Goal: Information Seeking & Learning: Learn about a topic

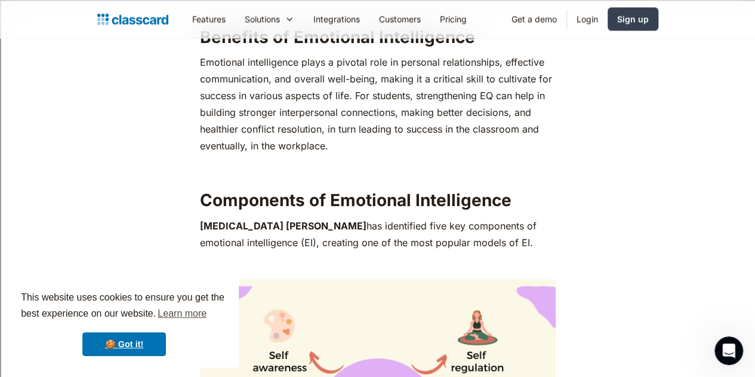
scroll to position [932, 0]
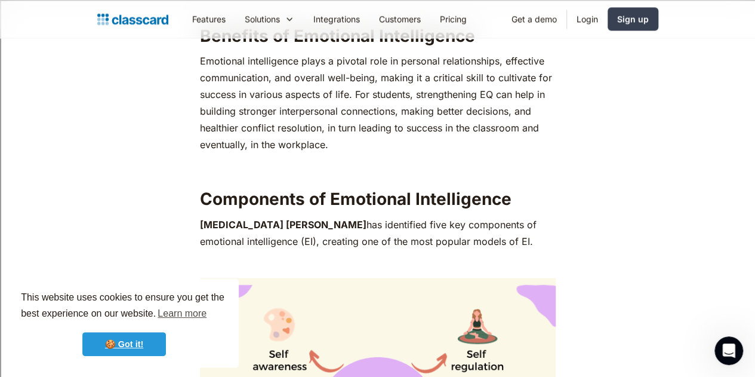
click at [153, 347] on link "🍪 Got it!" at bounding box center [124, 344] width 84 height 24
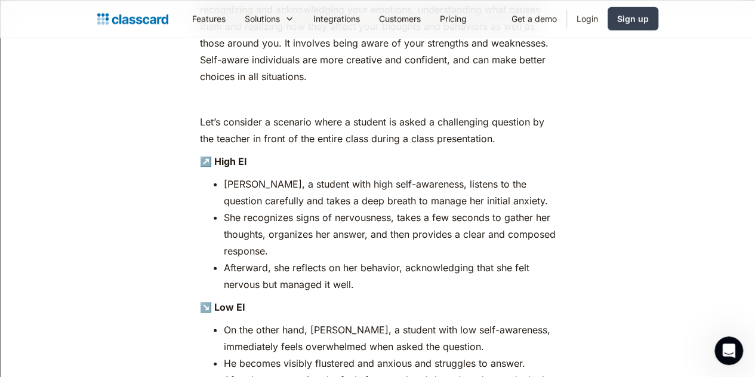
scroll to position [1597, 0]
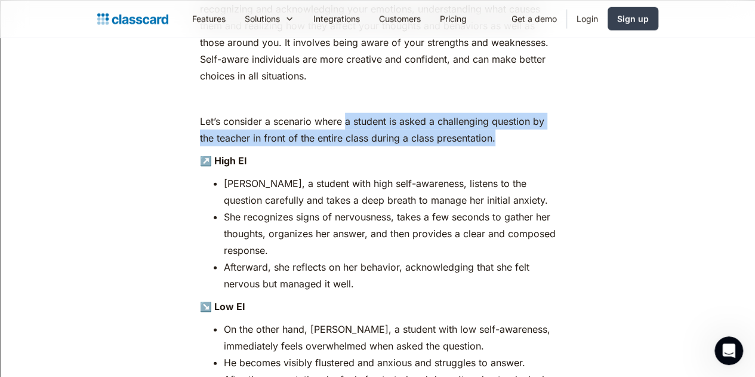
drag, startPoint x: 472, startPoint y: 154, endPoint x: 337, endPoint y: 140, distance: 135.7
click at [337, 140] on p "Let’s consider a scenario where a student is asked a challenging question by th…" at bounding box center [378, 129] width 356 height 33
copy p "a student is asked a challenging question by the teacher in front of the entire…"
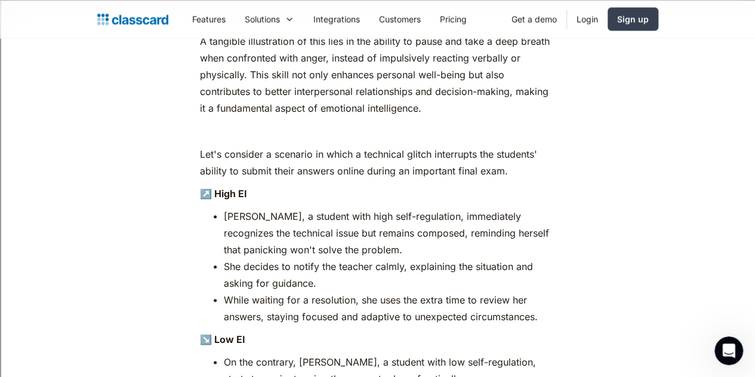
scroll to position [3319, 0]
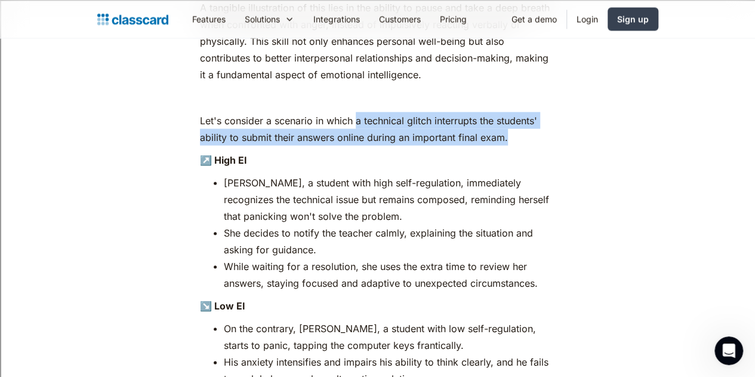
drag, startPoint x: 349, startPoint y: 104, endPoint x: 475, endPoint y: 122, distance: 127.7
click at [475, 122] on p "Let's consider a scenario in which a technical glitch interrupts the students' …" at bounding box center [378, 128] width 356 height 33
copy p "a technical glitch interrupts the students' ability to submit their answers onl…"
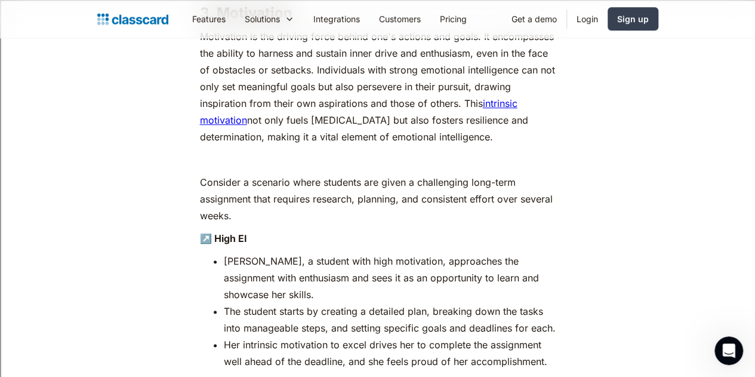
scroll to position [4918, 0]
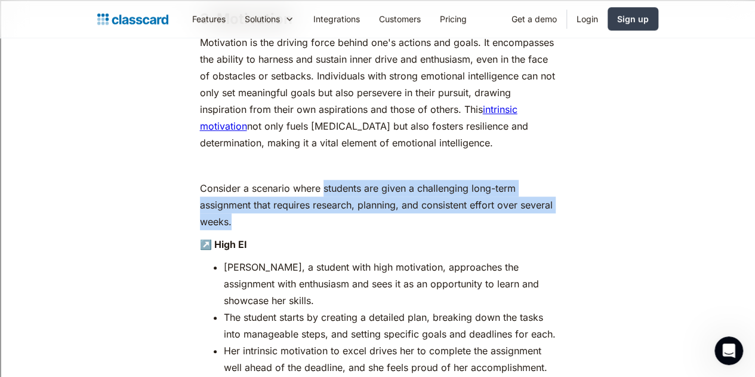
drag, startPoint x: 317, startPoint y: 163, endPoint x: 527, endPoint y: 180, distance: 210.2
click at [527, 180] on p "Consider a scenario where students are given a challenging long-term assignment…" at bounding box center [378, 205] width 356 height 50
copy p "students are given a challenging long-term assignment that requires research, p…"
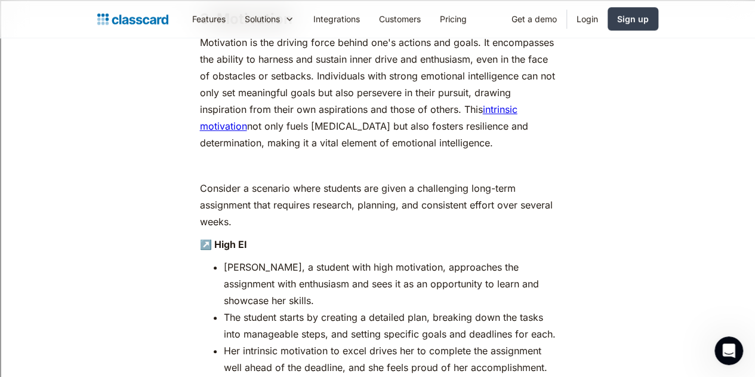
click at [338, 236] on p "↗️ High EI" at bounding box center [378, 244] width 356 height 17
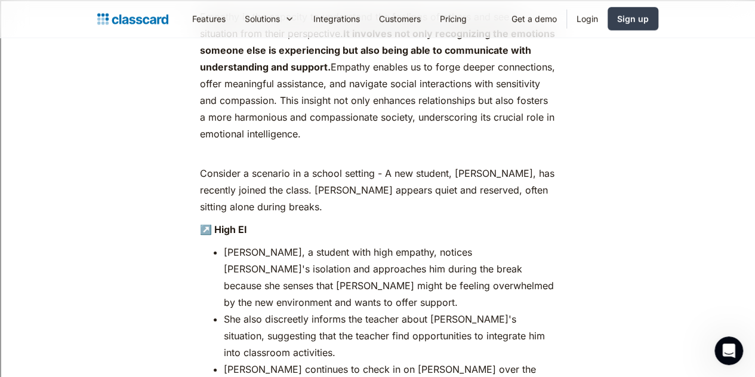
scroll to position [6315, 0]
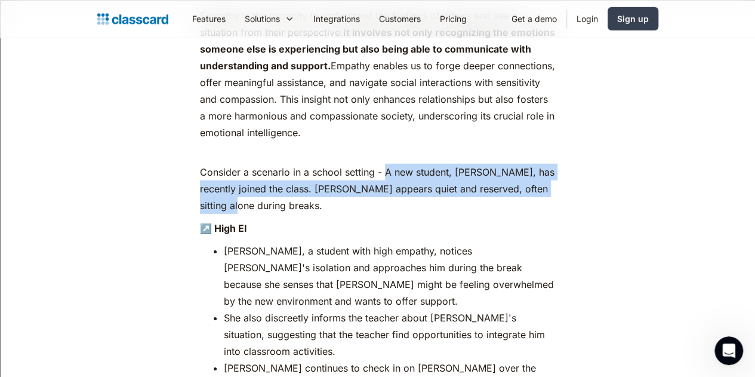
drag, startPoint x: 375, startPoint y: 104, endPoint x: 542, endPoint y: 124, distance: 167.7
click at [542, 164] on p "Consider a scenario in a school setting - A new student, [PERSON_NAME], has rec…" at bounding box center [378, 189] width 356 height 50
copy p "A new student, [PERSON_NAME], has recently joined the class. [PERSON_NAME] appe…"
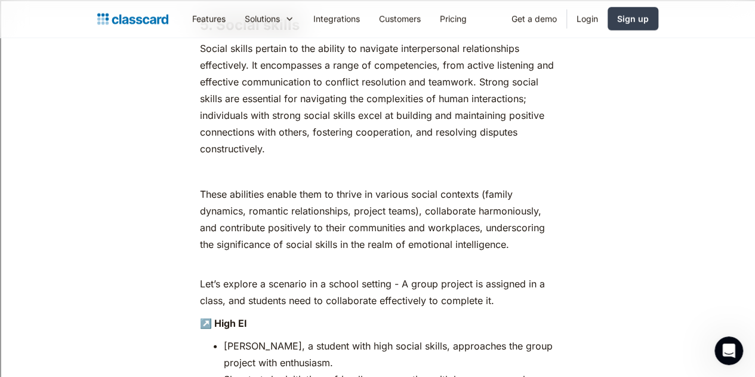
scroll to position [8420, 0]
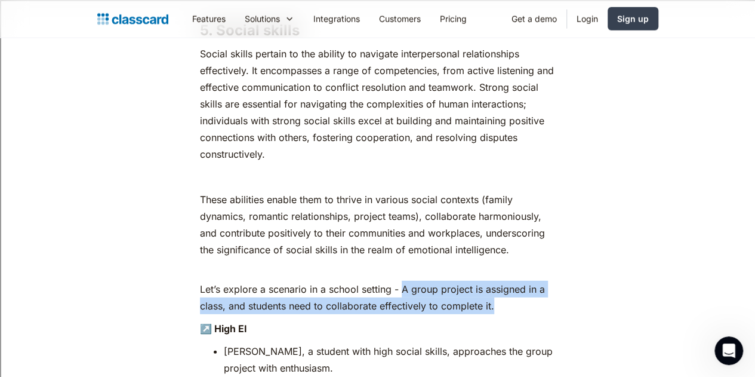
drag, startPoint x: 392, startPoint y: 112, endPoint x: 457, endPoint y: 132, distance: 68.7
click at [457, 281] on p "Let’s explore a scenario in a school setting - A group project is assigned in a…" at bounding box center [378, 297] width 356 height 33
copy p "A group project is assigned in a class, and students need to collaborate effect…"
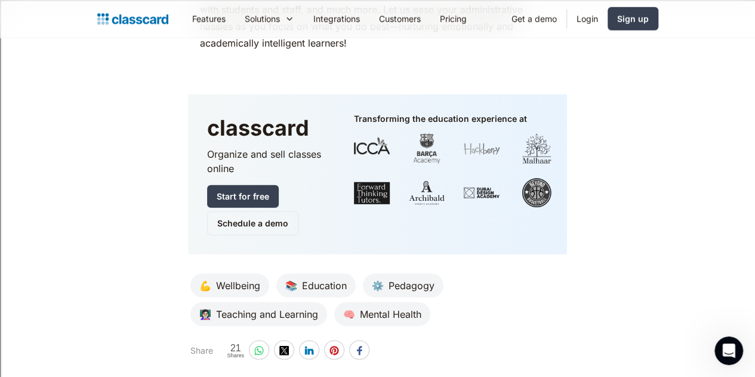
scroll to position [10726, 0]
